Goal: Find specific page/section: Find specific page/section

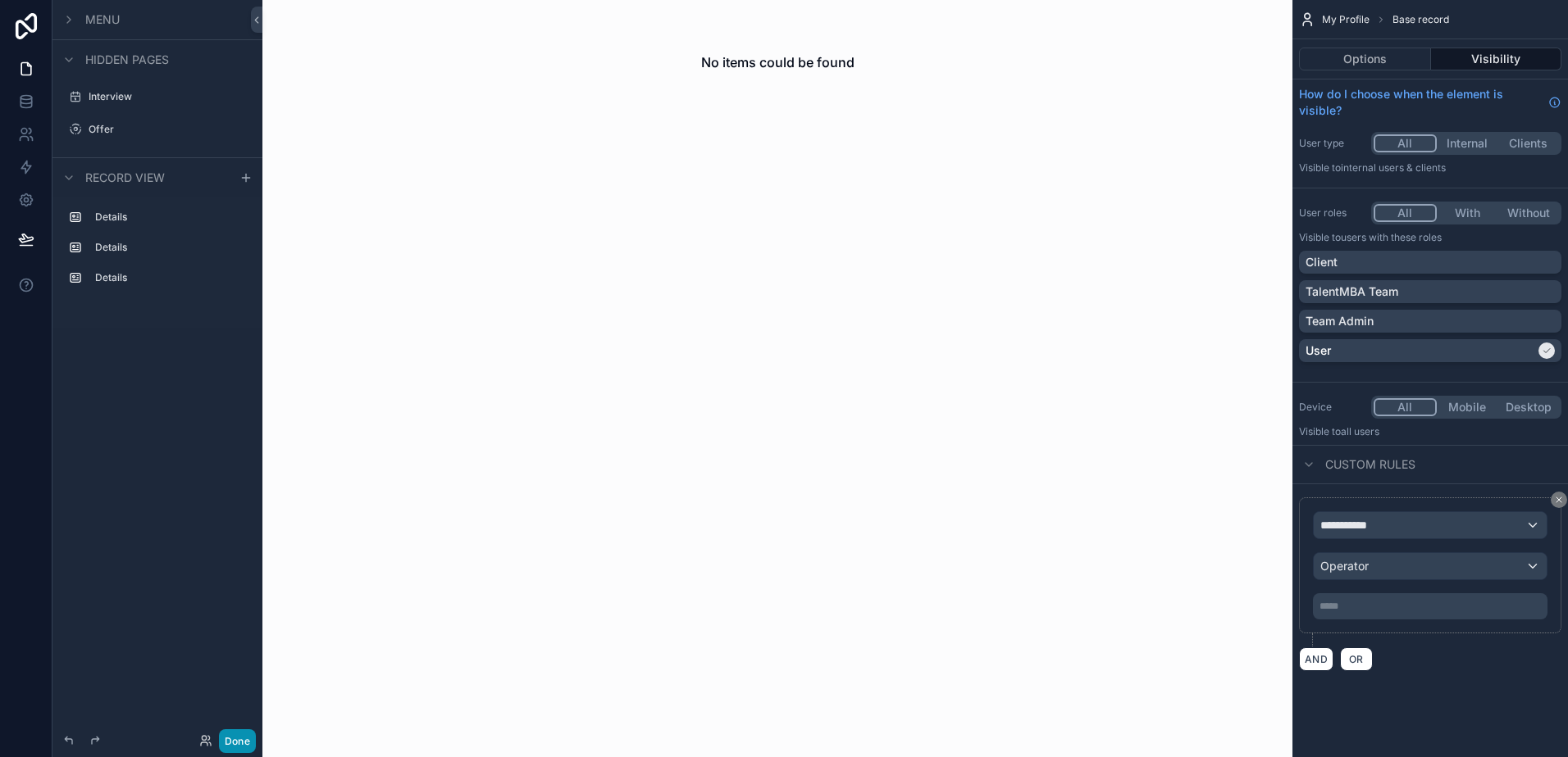
drag, startPoint x: 235, startPoint y: 738, endPoint x: 261, endPoint y: 521, distance: 218.6
click at [235, 738] on button "Done" at bounding box center [237, 741] width 37 height 24
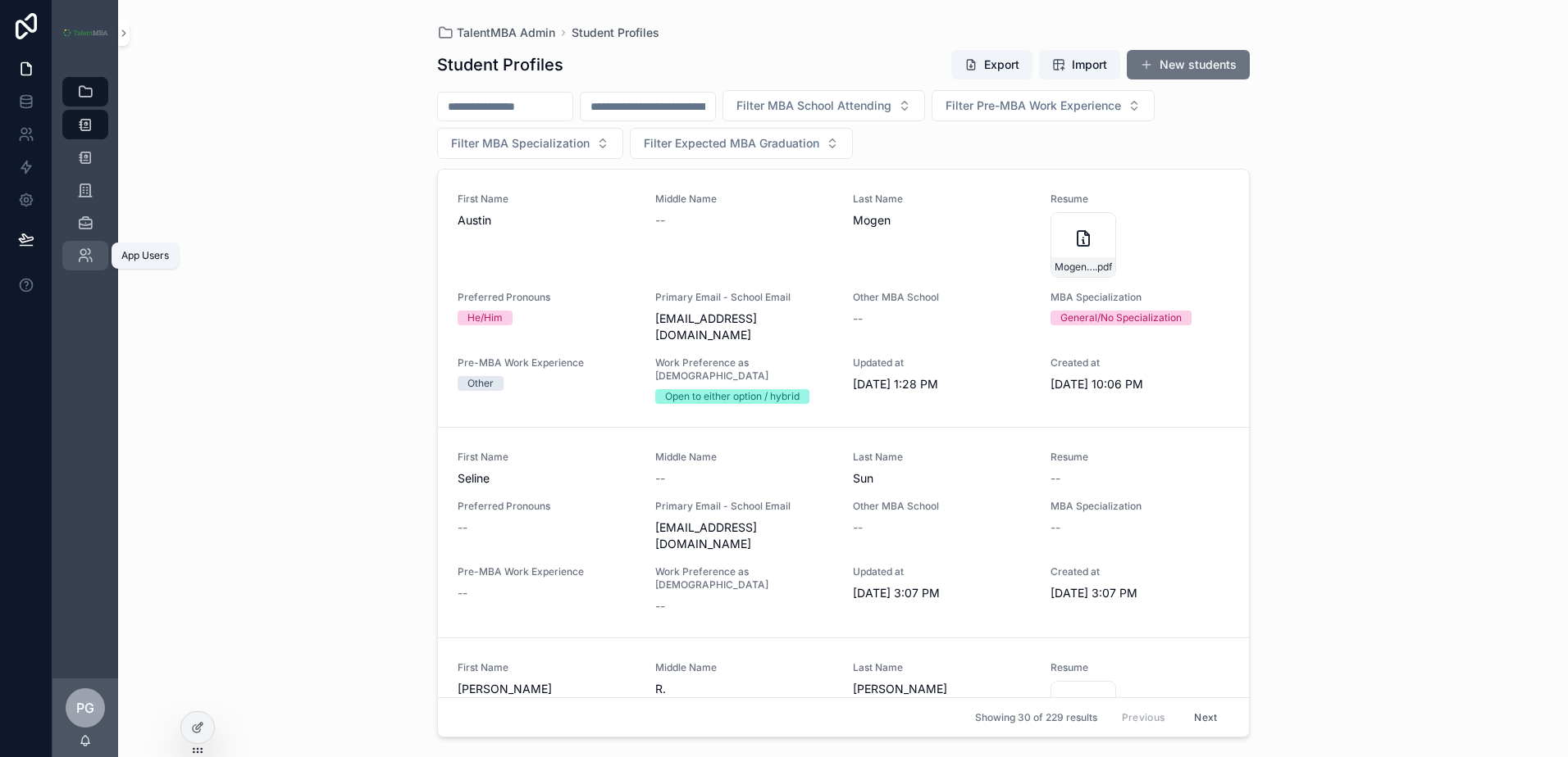
click at [88, 251] on icon "scrollable content" at bounding box center [85, 256] width 16 height 16
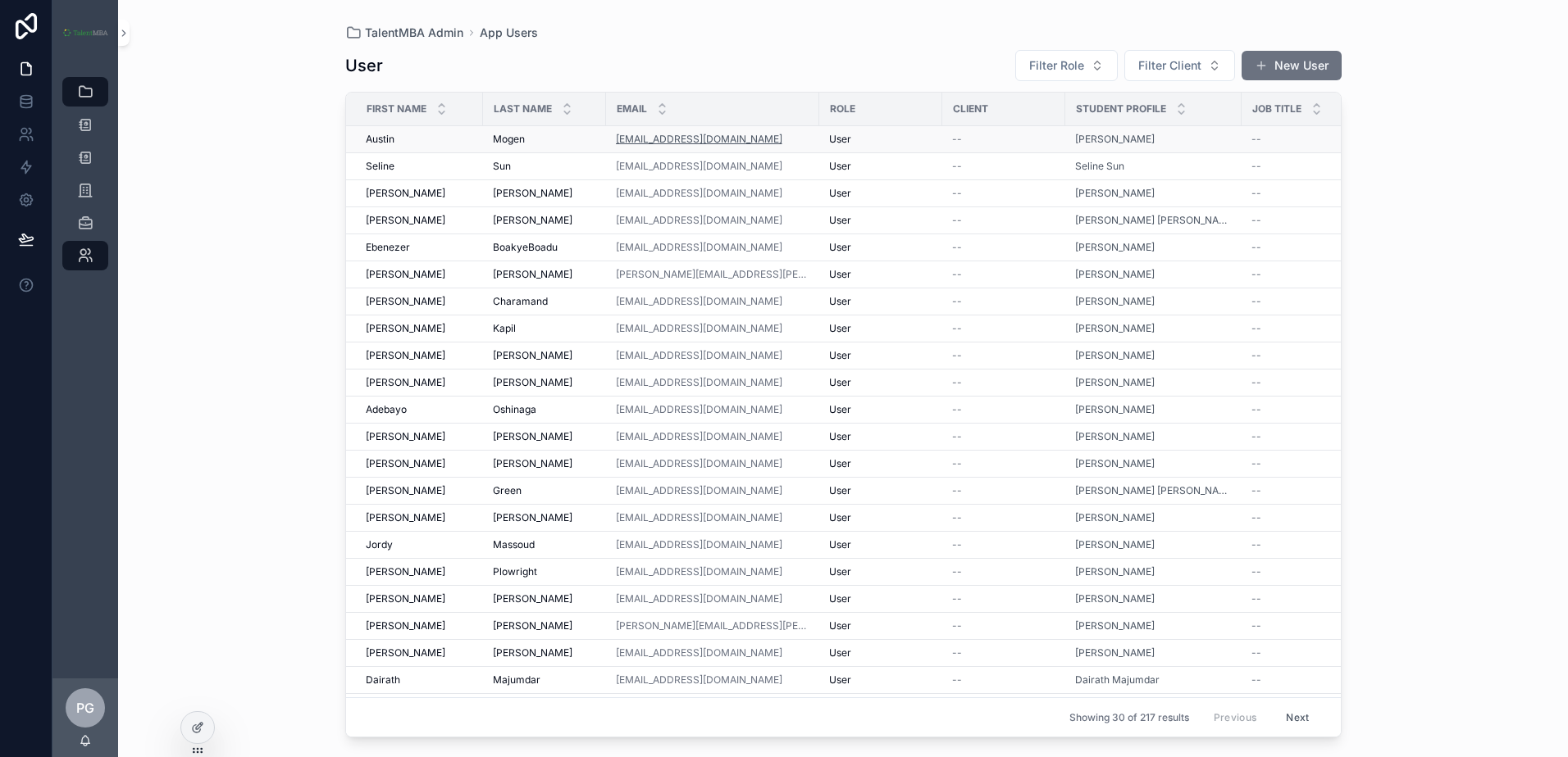
click at [633, 137] on link "[EMAIL_ADDRESS][DOMAIN_NAME]" at bounding box center [699, 139] width 167 height 13
click at [511, 139] on span "Mogen" at bounding box center [509, 139] width 32 height 13
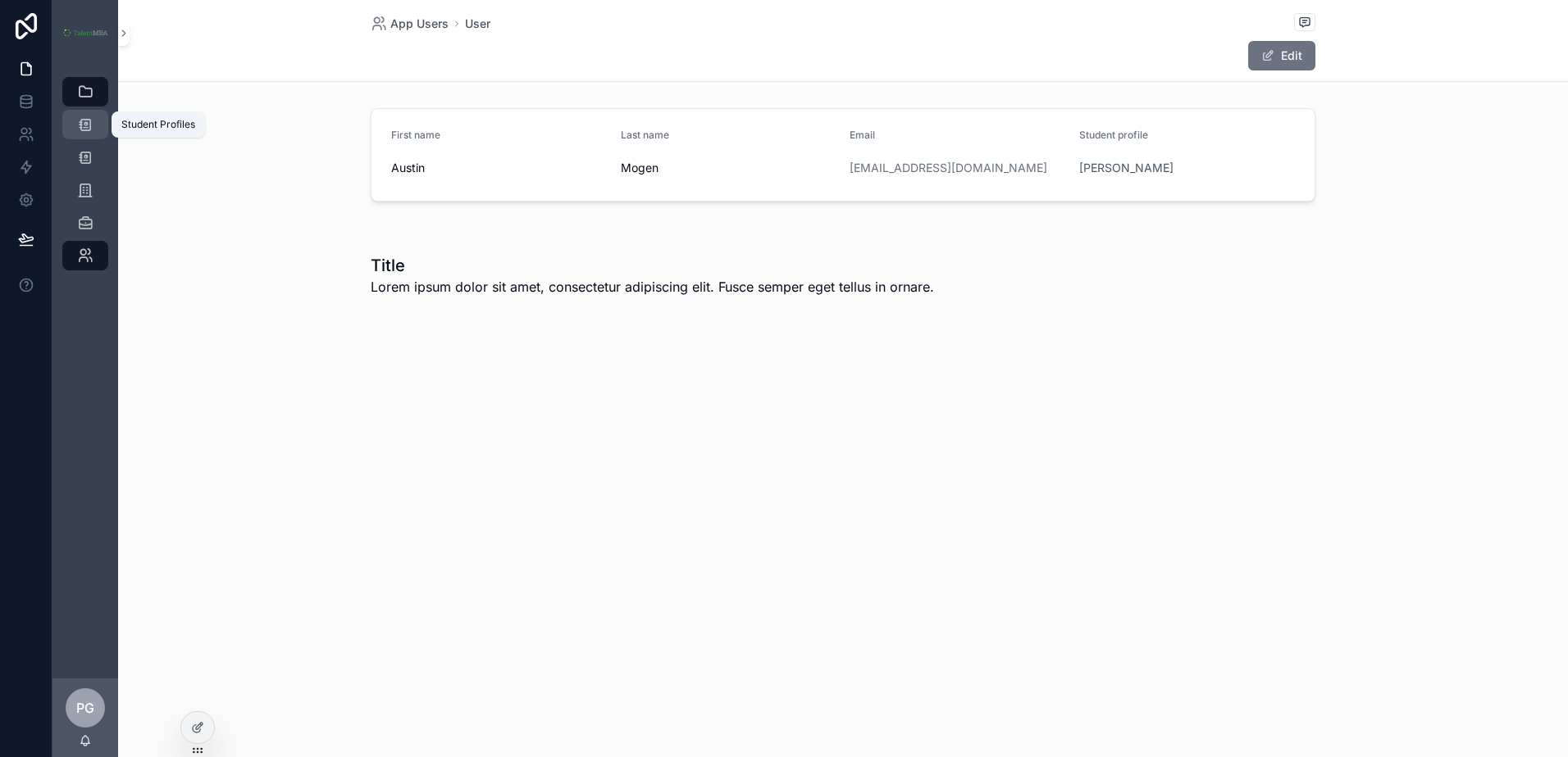
click at [92, 119] on icon "scrollable content" at bounding box center [85, 125] width 16 height 16
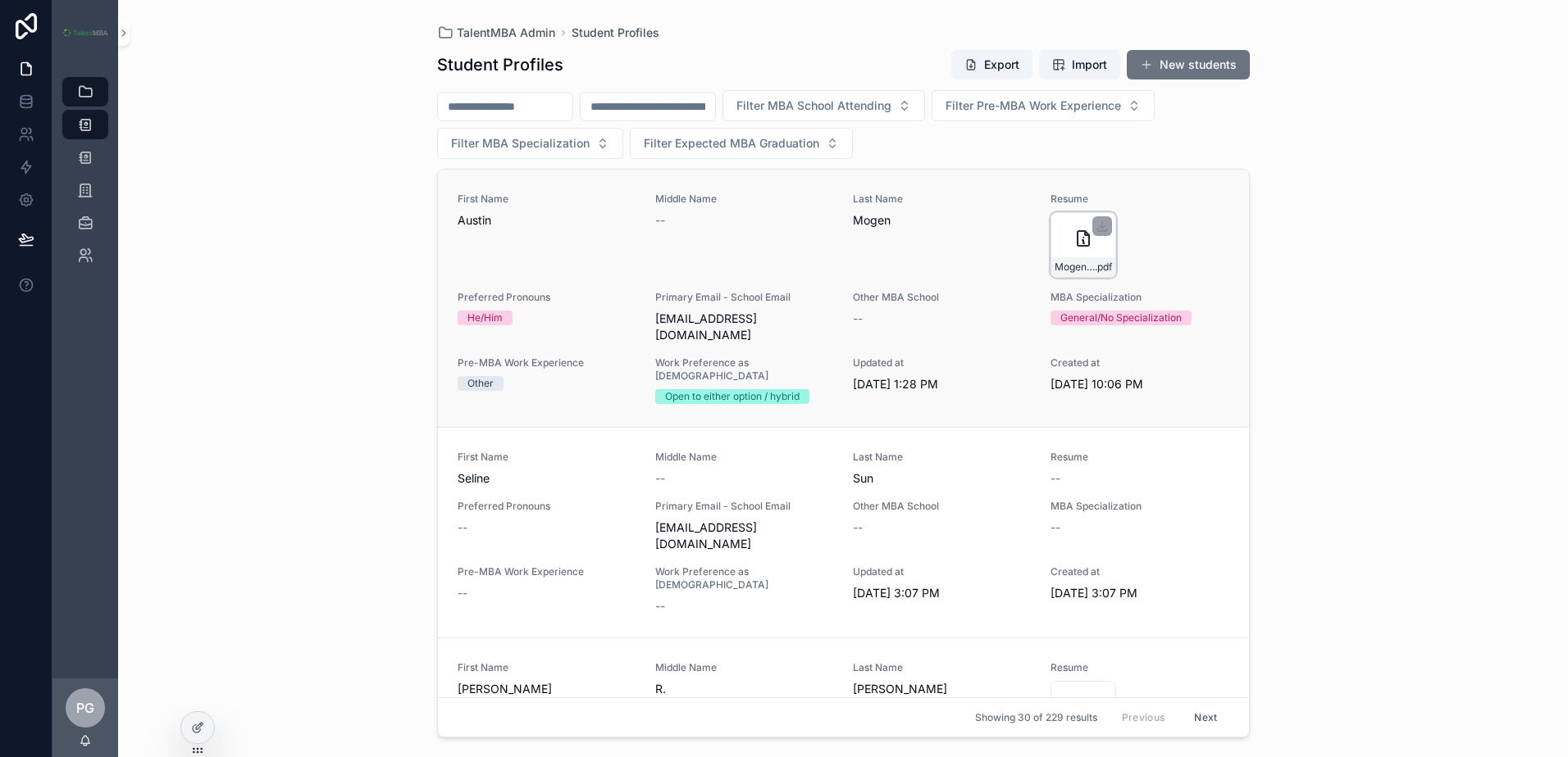
click at [1078, 238] on icon "scrollable content" at bounding box center [1083, 239] width 20 height 20
